Goal: Transaction & Acquisition: Purchase product/service

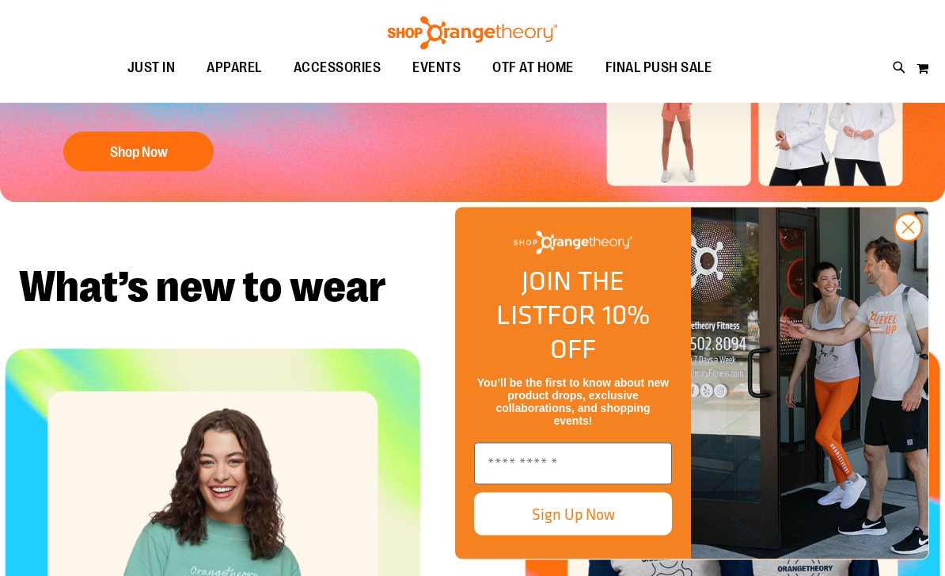
scroll to position [293, 0]
click at [899, 241] on circle "Close dialog" at bounding box center [909, 228] width 26 height 26
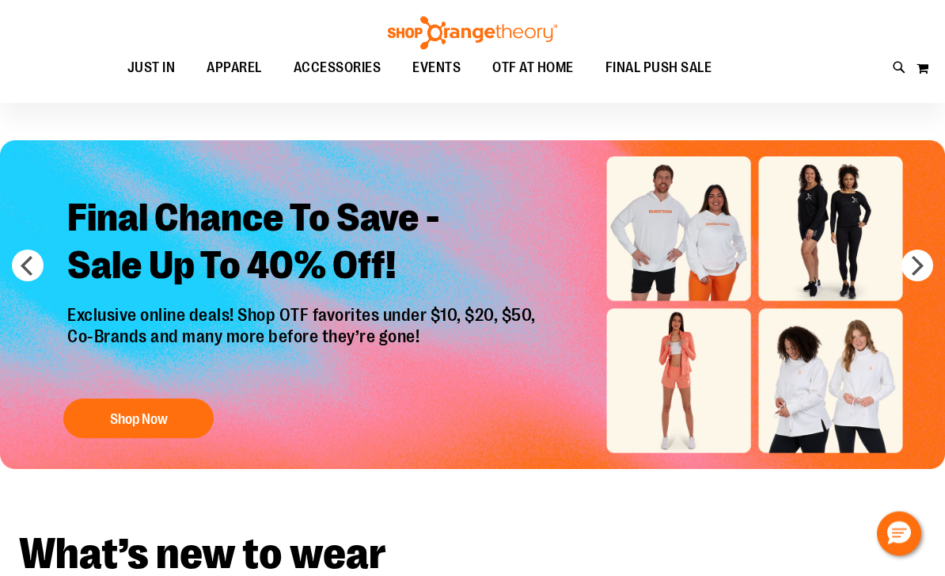
scroll to position [0, 0]
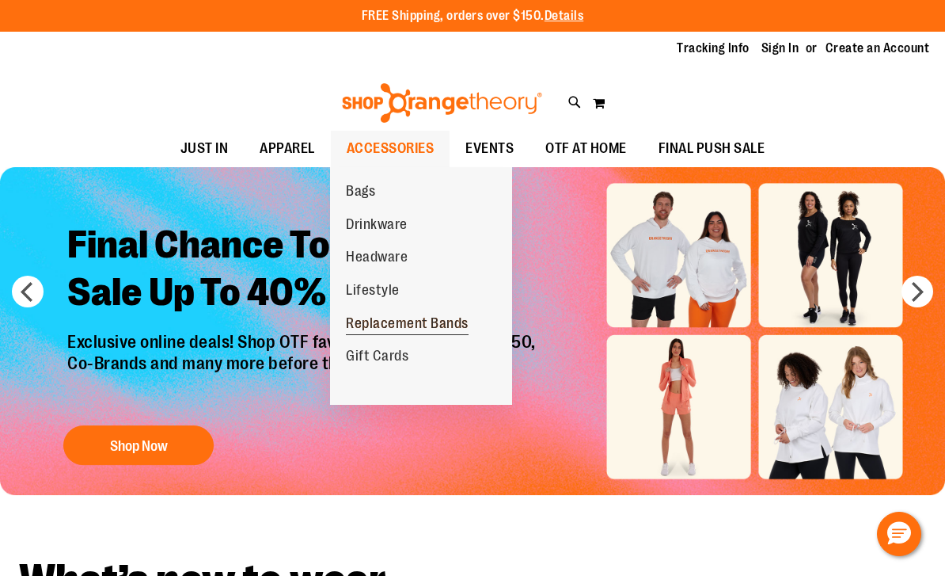
click at [381, 317] on span "Replacement Bands" at bounding box center [407, 325] width 123 height 20
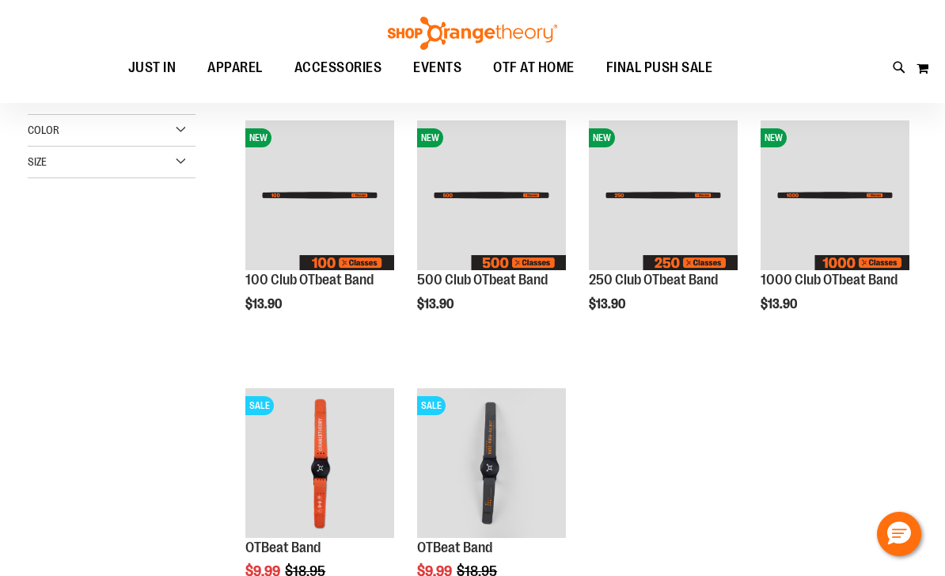
scroll to position [29, 0]
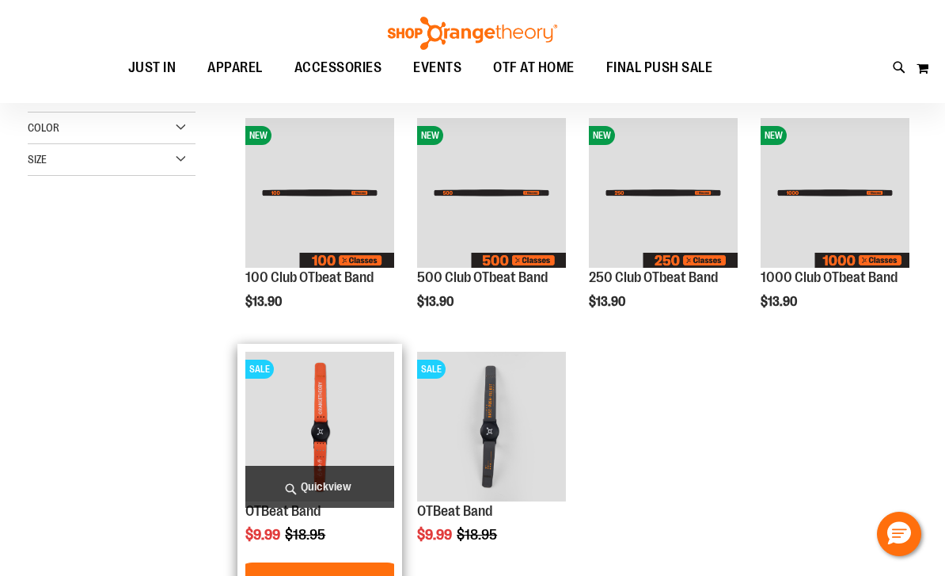
click at [322, 415] on img "product" at bounding box center [319, 426] width 149 height 149
click at [305, 424] on img "product" at bounding box center [319, 426] width 149 height 149
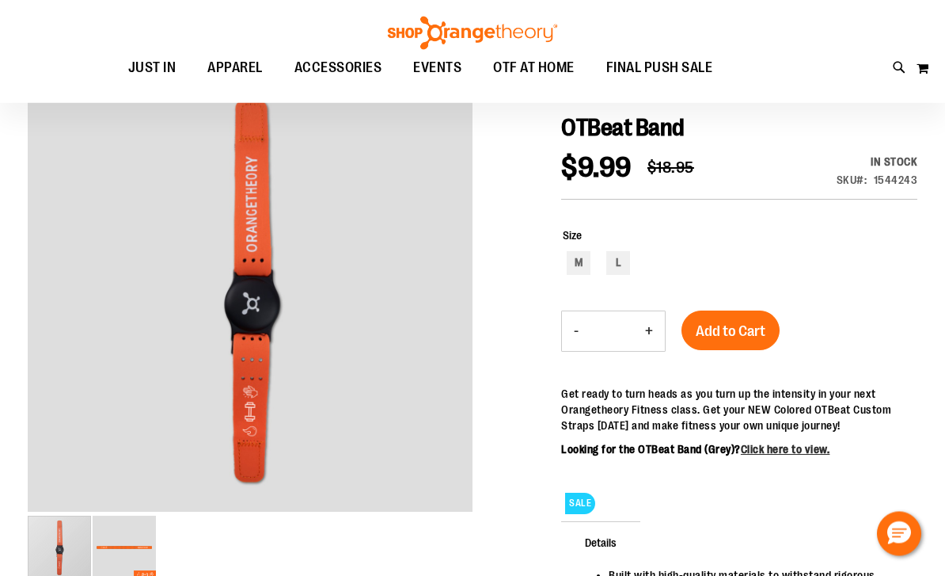
scroll to position [154, 0]
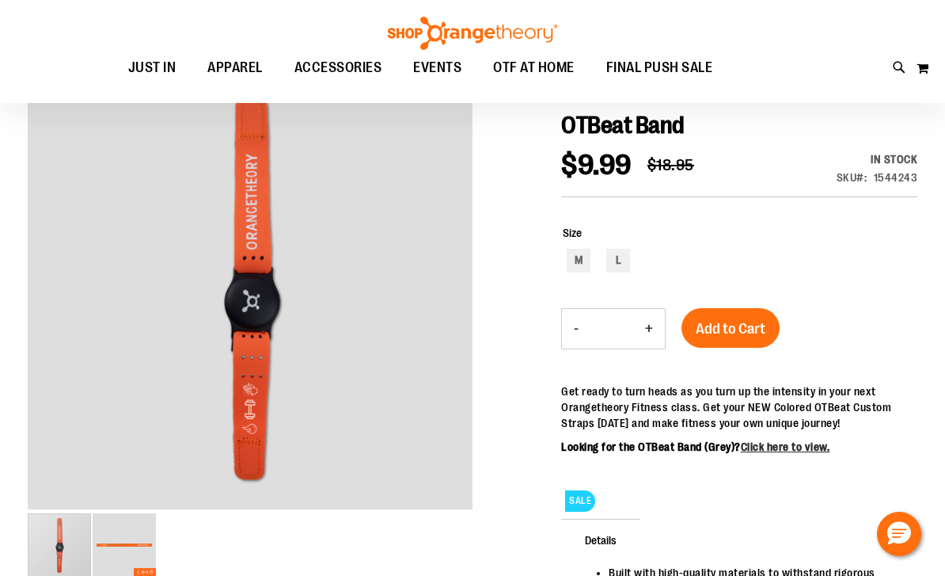
click at [131, 545] on img "image 2 of 2" at bounding box center [124, 544] width 63 height 63
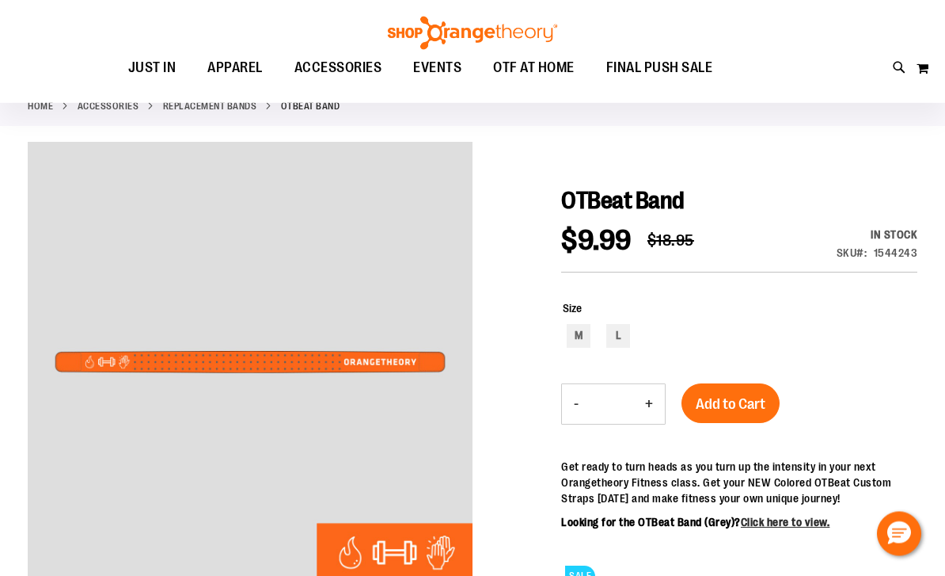
scroll to position [0, 0]
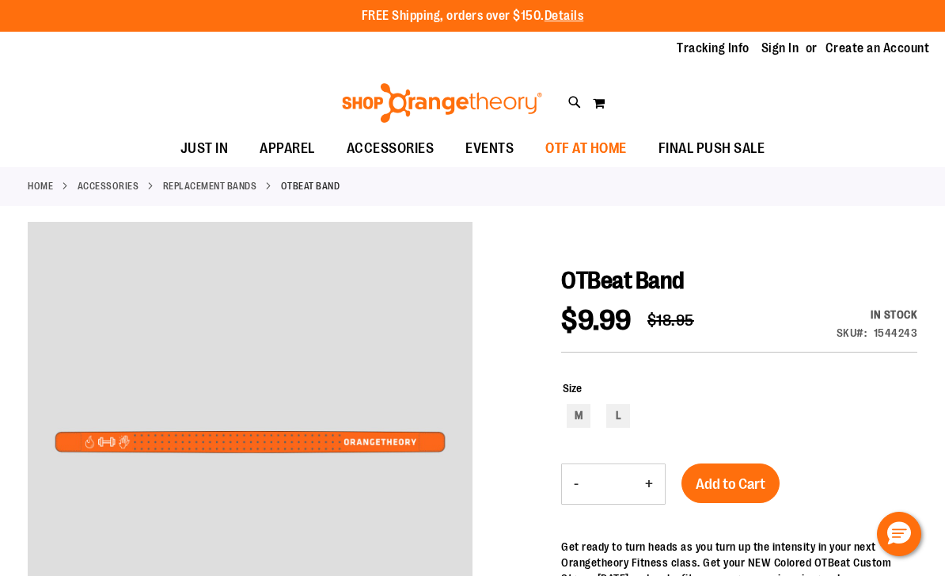
click at [583, 151] on span "OTF AT HOME" at bounding box center [587, 149] width 82 height 36
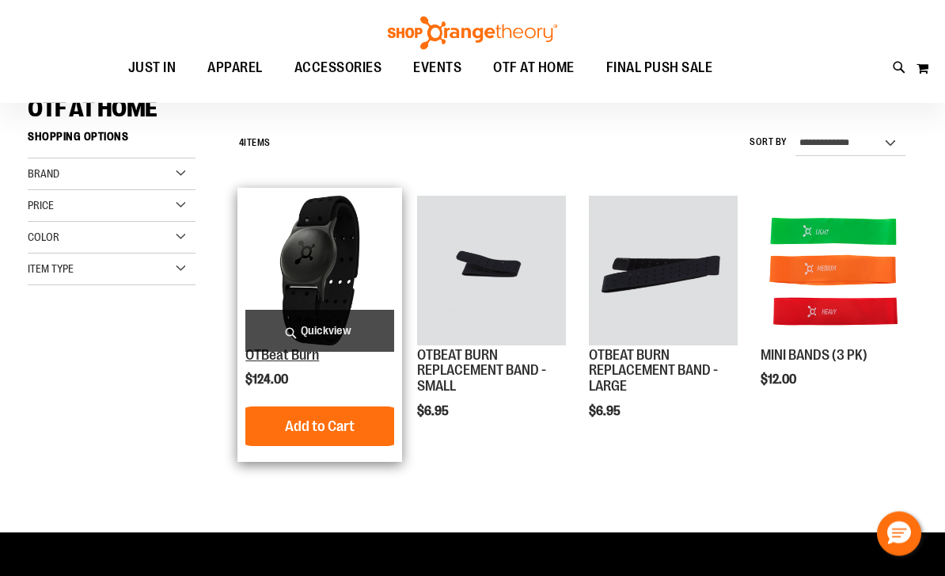
scroll to position [118, 0]
click at [320, 233] on img "product" at bounding box center [319, 270] width 149 height 149
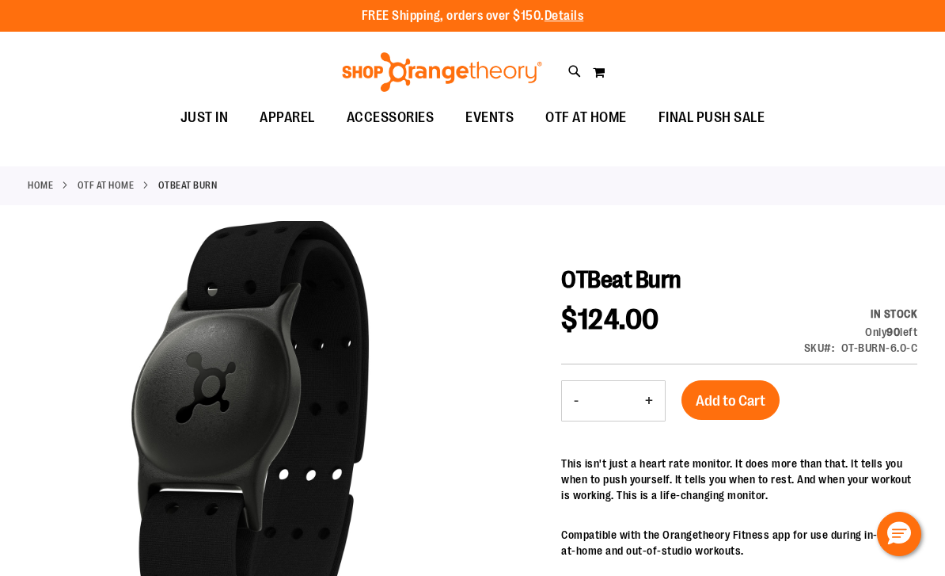
drag, startPoint x: 355, startPoint y: 438, endPoint x: 355, endPoint y: 420, distance: 17.4
